Goal: Navigation & Orientation: Find specific page/section

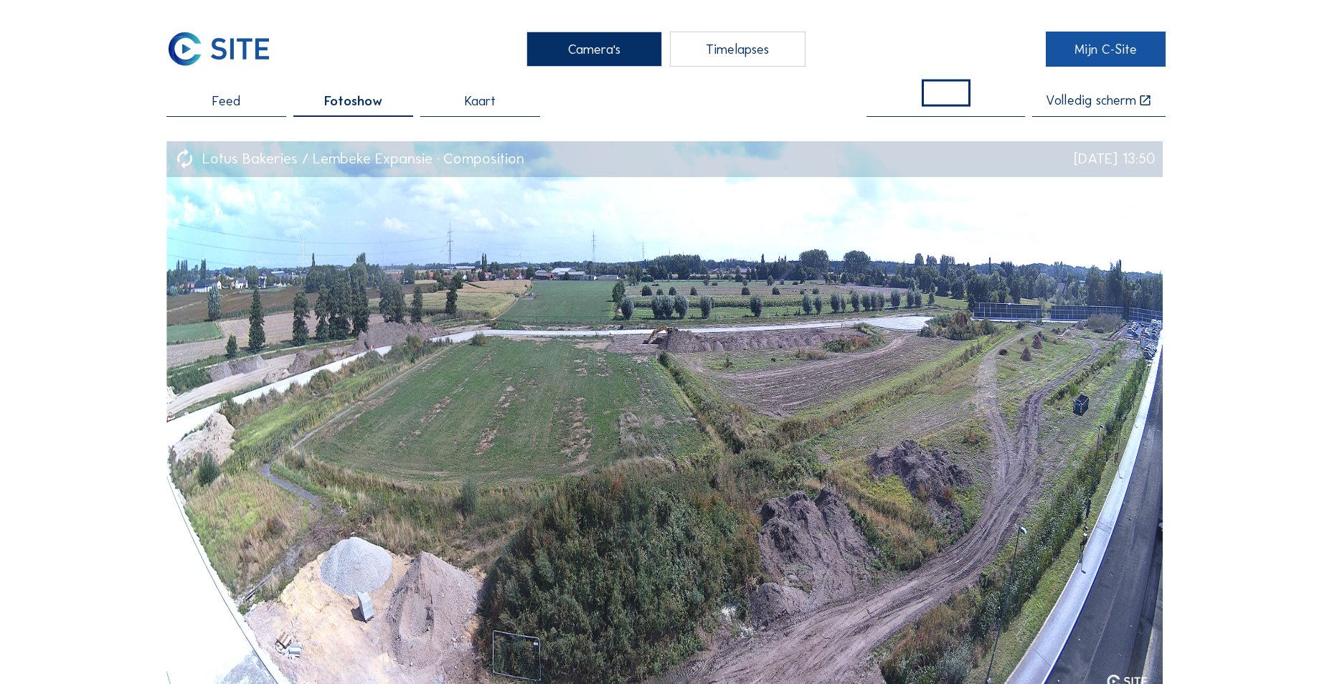
click at [1078, 35] on link "Mijn C-Site" at bounding box center [1105, 49] width 120 height 35
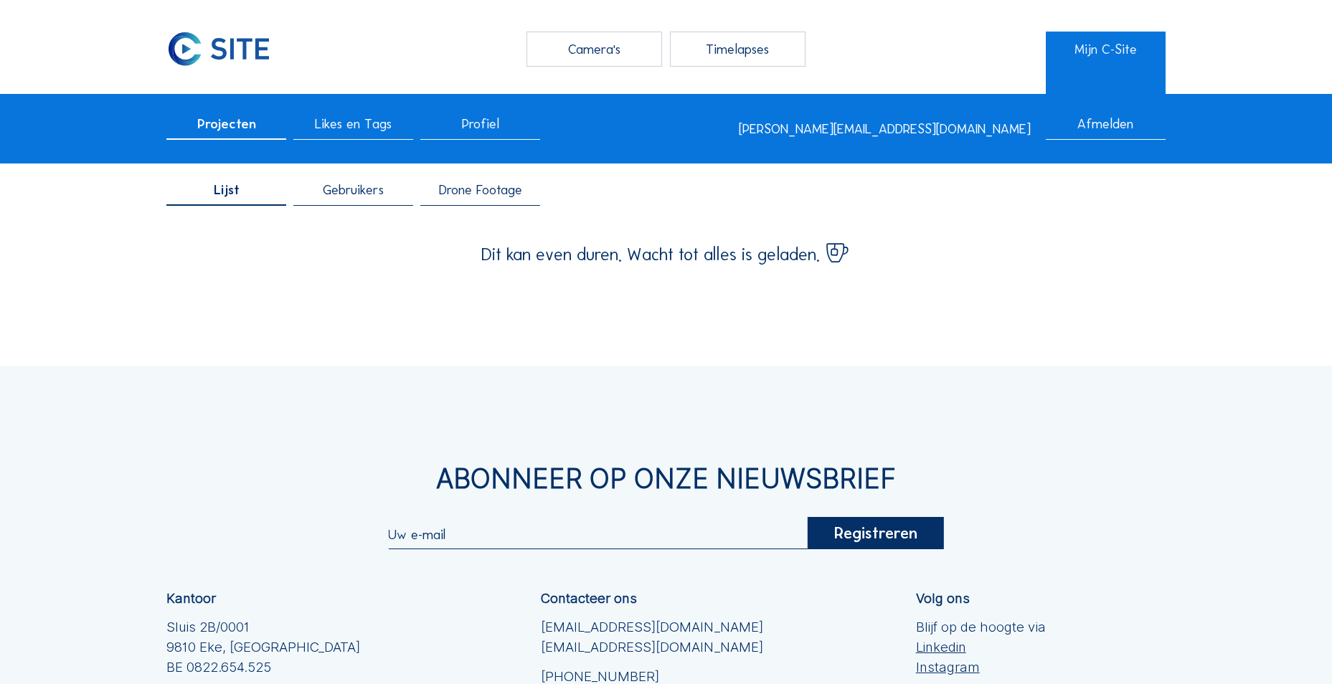
click at [489, 188] on span "Drone Footage" at bounding box center [480, 191] width 83 height 14
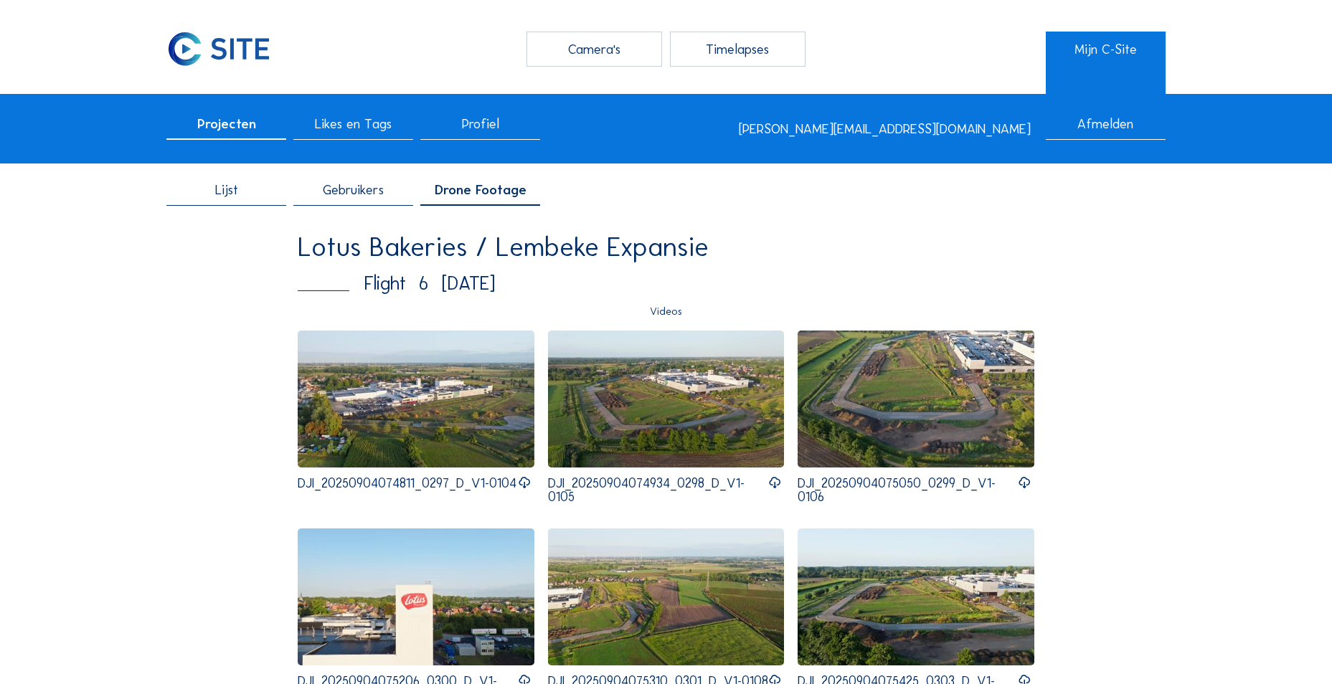
click at [881, 392] on img at bounding box center [915, 399] width 237 height 137
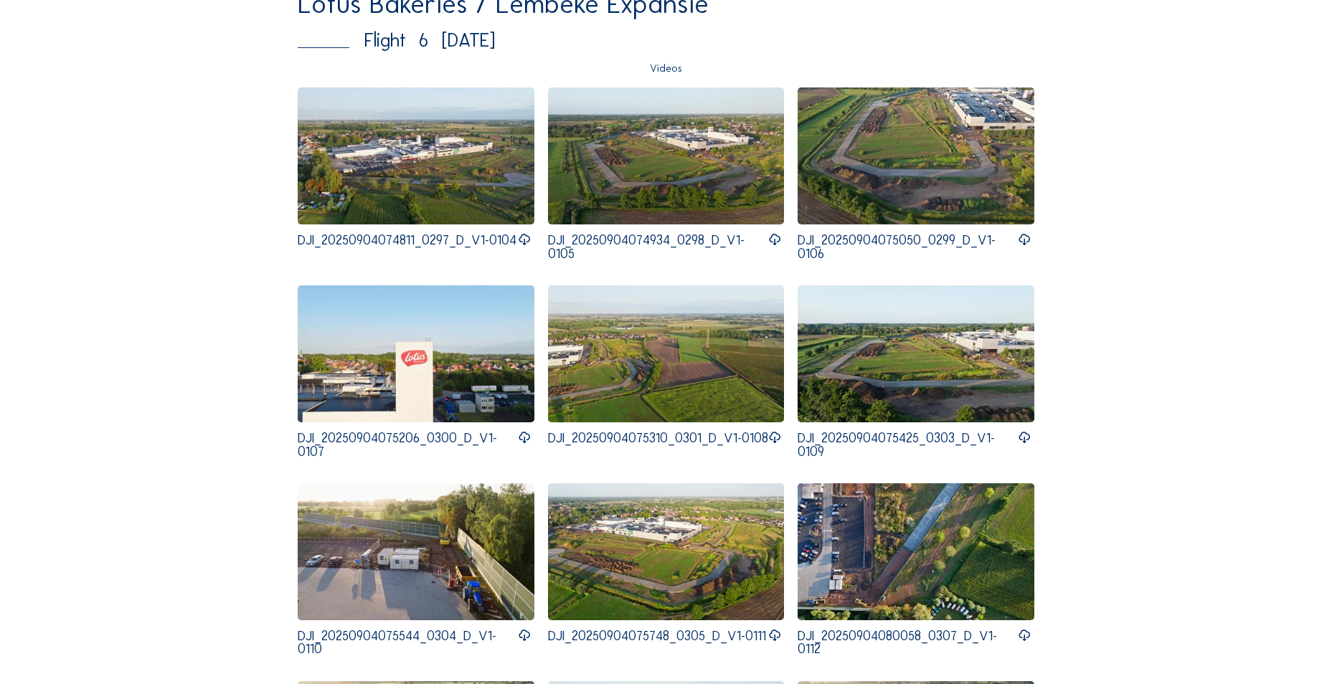
scroll to position [287, 0]
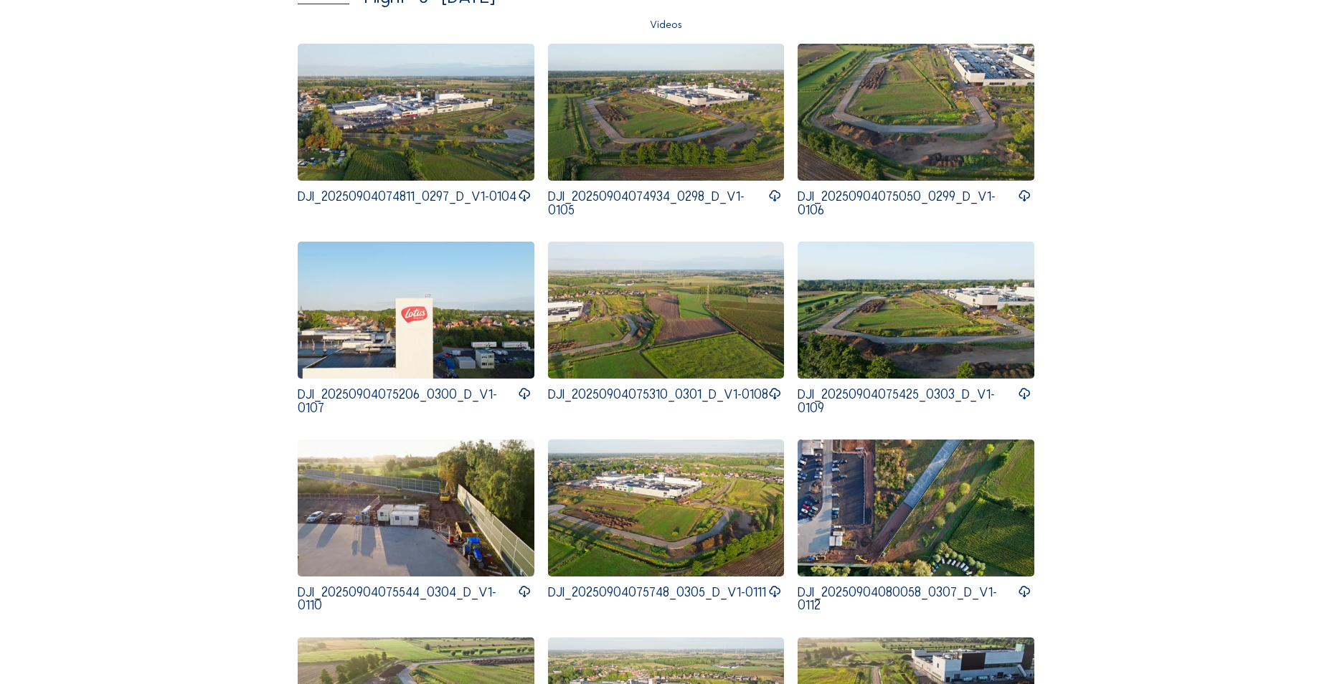
click at [377, 120] on img at bounding box center [416, 112] width 237 height 137
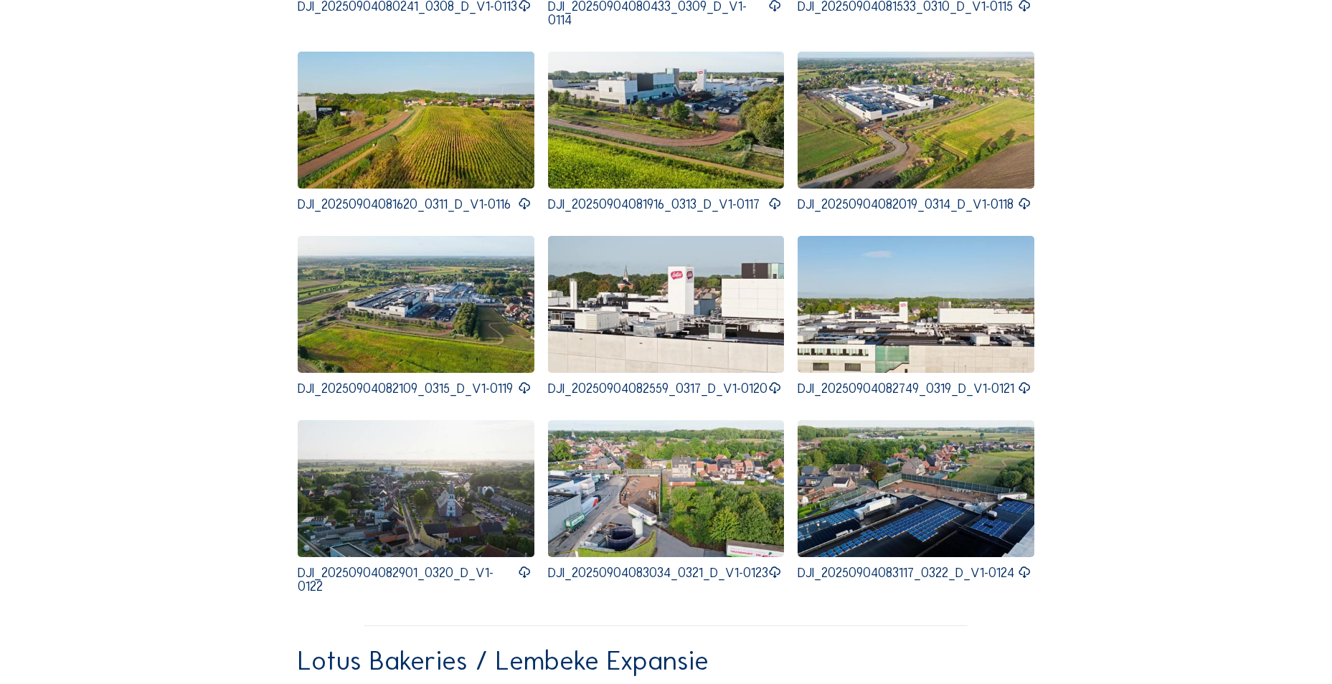
scroll to position [1076, 0]
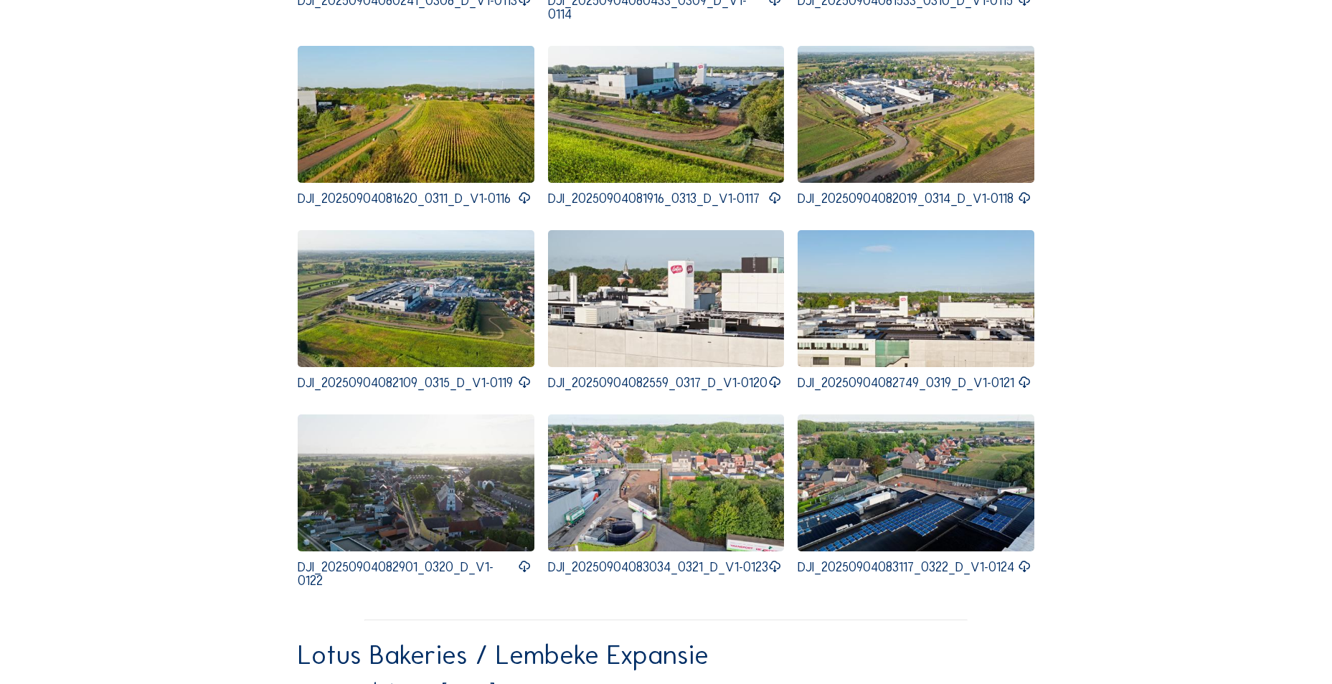
click at [637, 461] on img at bounding box center [666, 482] width 237 height 137
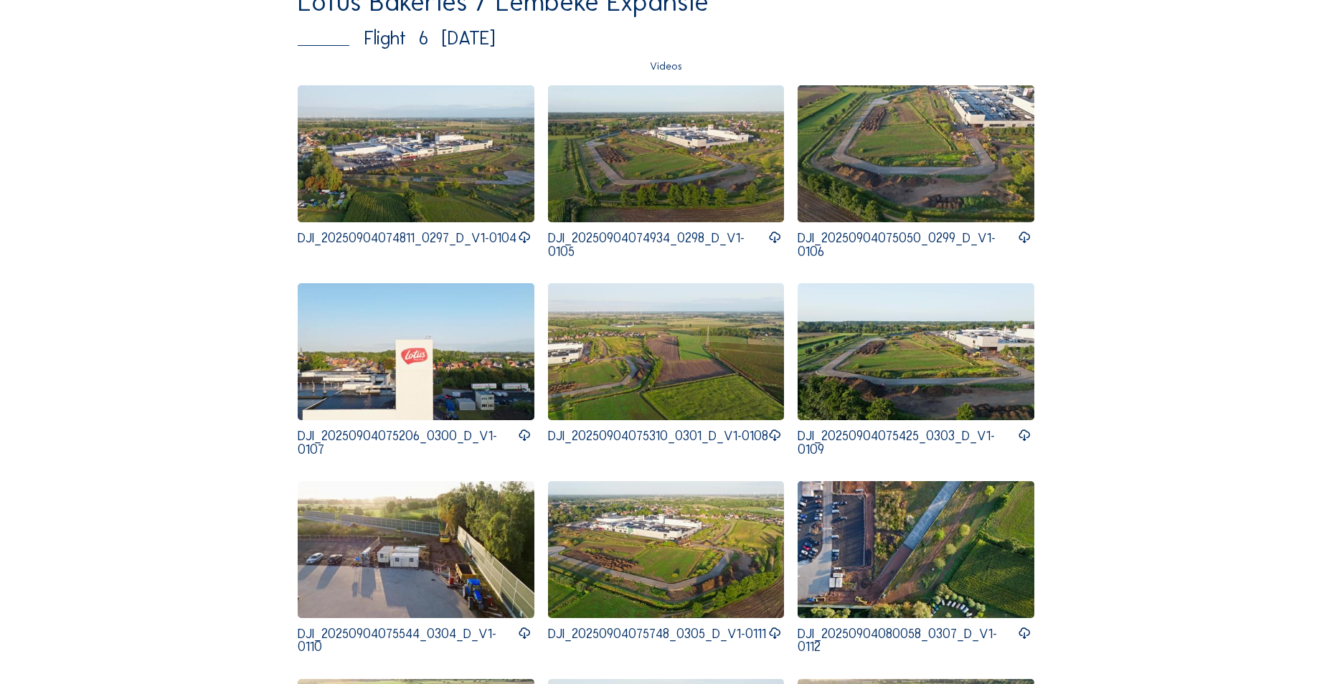
scroll to position [287, 0]
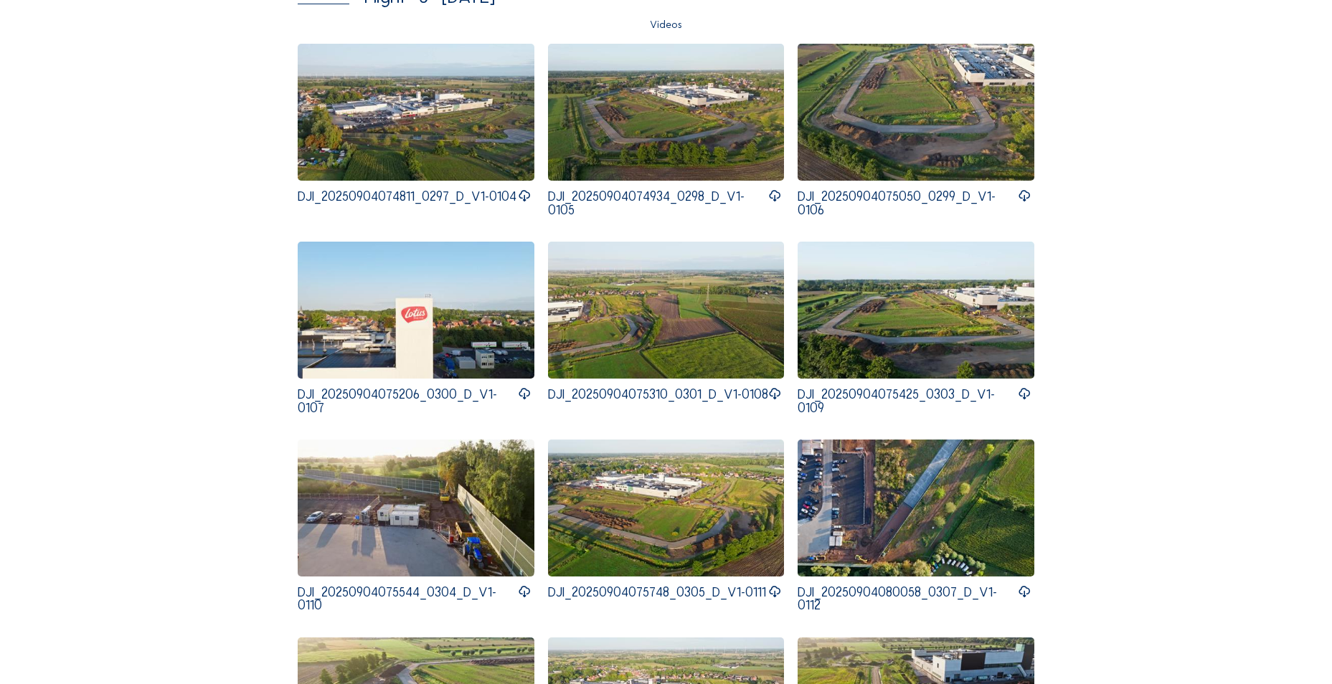
click at [606, 494] on img at bounding box center [666, 508] width 237 height 137
